Goal: Information Seeking & Learning: Find specific fact

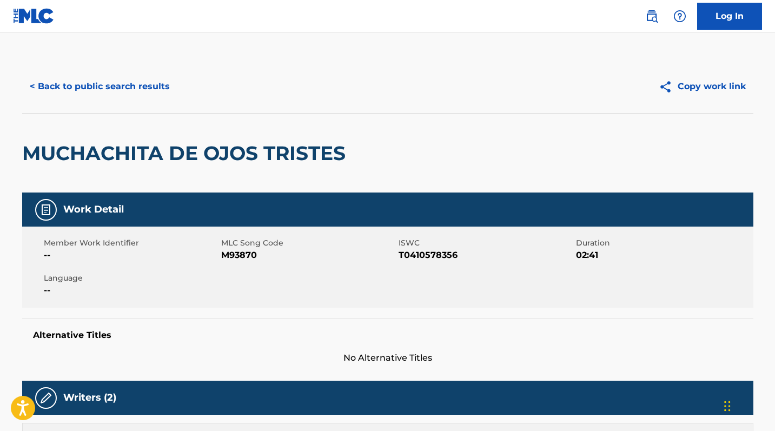
click at [114, 83] on button "< Back to public search results" at bounding box center [99, 86] width 155 height 27
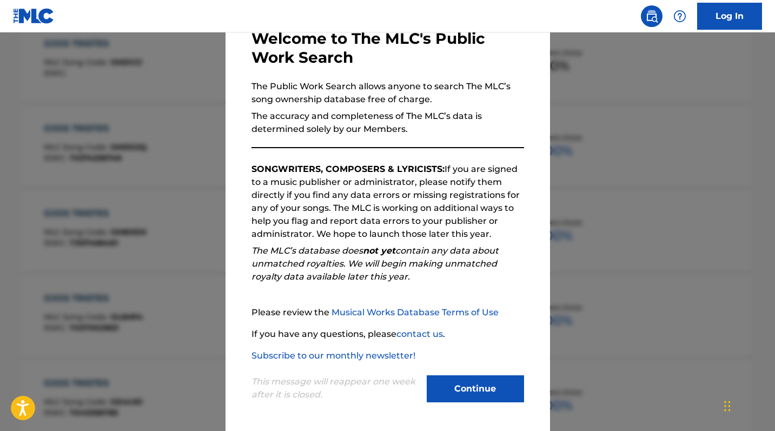
scroll to position [828, 0]
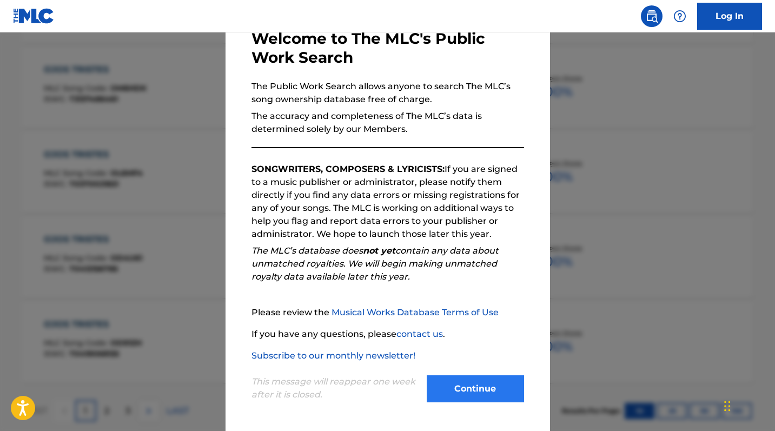
click at [483, 387] on button "Continue" at bounding box center [475, 388] width 97 height 27
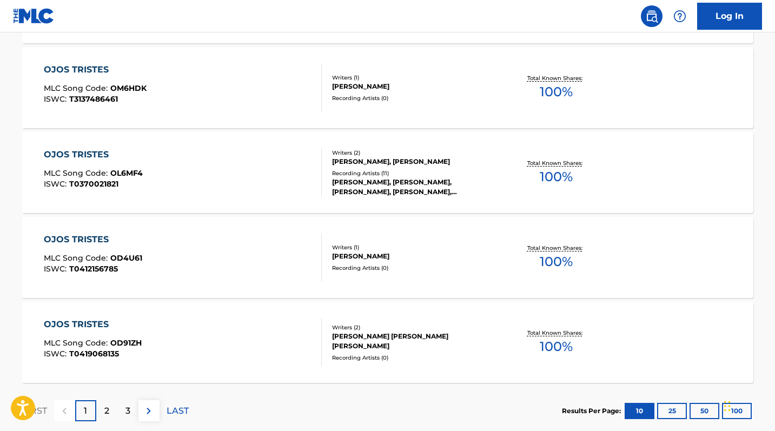
scroll to position [30, 0]
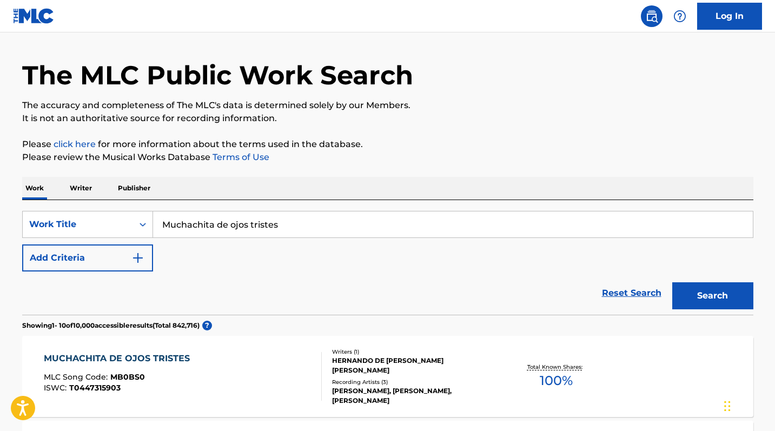
click at [240, 224] on input "Muchachita de ojos tristes" at bounding box center [453, 224] width 600 height 26
click at [241, 224] on input "Muchachita de ojos tristes" at bounding box center [453, 224] width 600 height 26
type input "Bodas Negras"
click at [712, 296] on button "Search" at bounding box center [712, 295] width 81 height 27
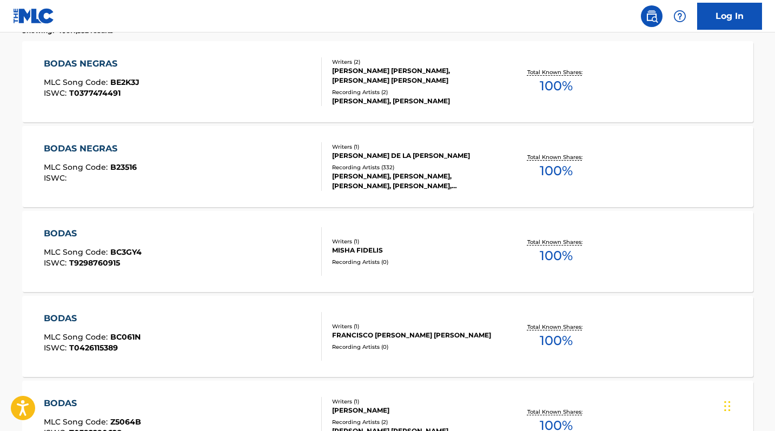
scroll to position [339, 0]
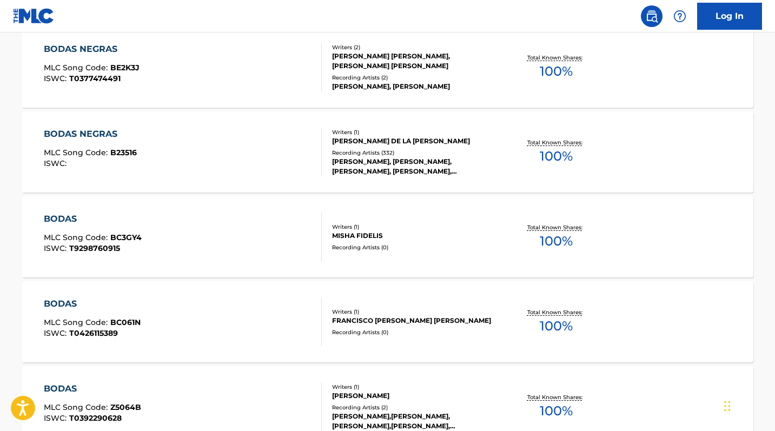
click at [105, 134] on div "BODAS NEGRAS" at bounding box center [90, 134] width 93 height 13
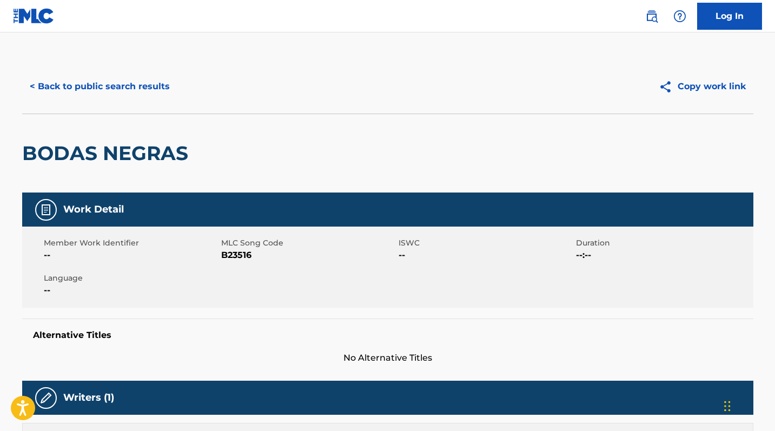
click at [243, 254] on span "B23516" at bounding box center [308, 255] width 175 height 13
copy span "B23516"
